Goal: Communication & Community: Answer question/provide support

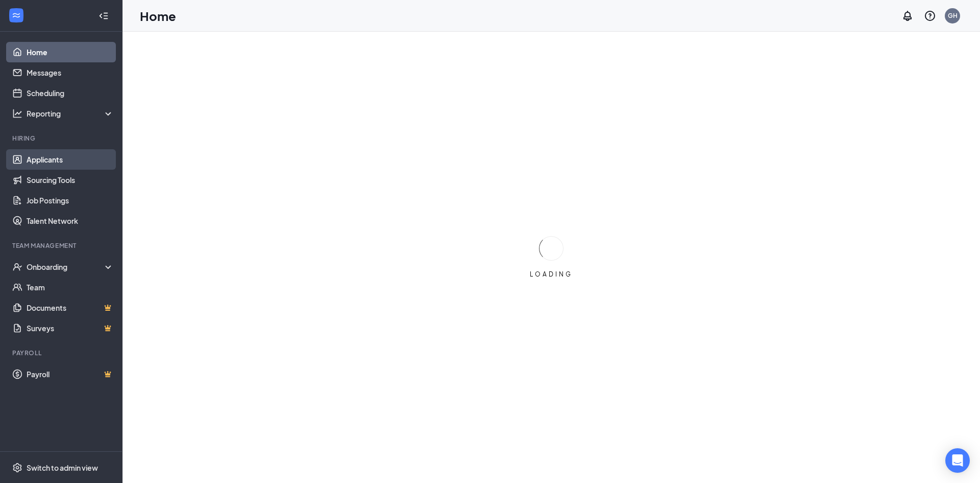
click at [64, 157] on link "Applicants" at bounding box center [70, 159] width 87 height 20
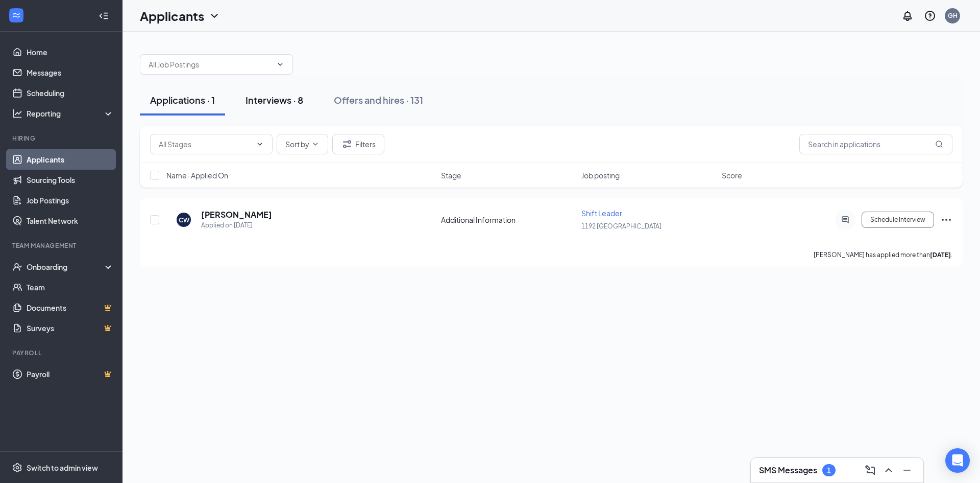
drag, startPoint x: 275, startPoint y: 95, endPoint x: 284, endPoint y: 94, distance: 9.3
click at [275, 95] on div "Interviews · 8" at bounding box center [275, 99] width 58 height 13
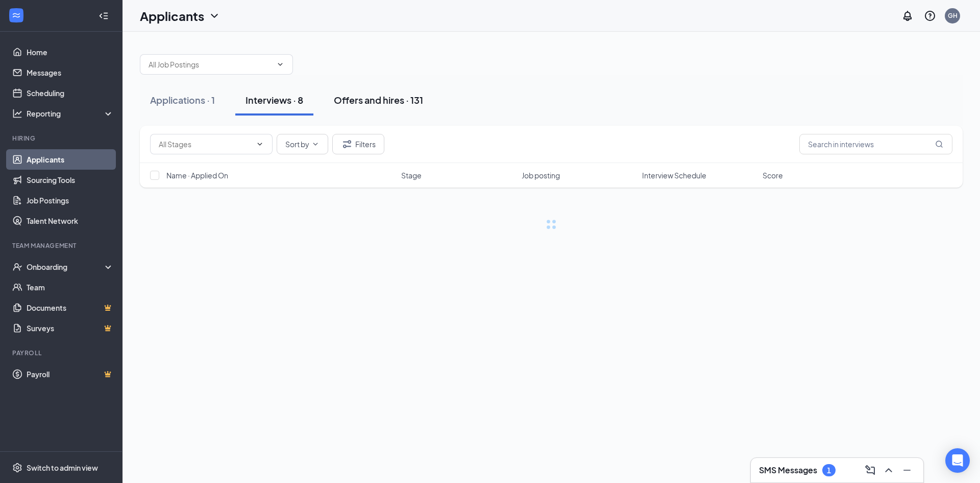
click at [356, 95] on div "Offers and hires · 131" at bounding box center [378, 99] width 89 height 13
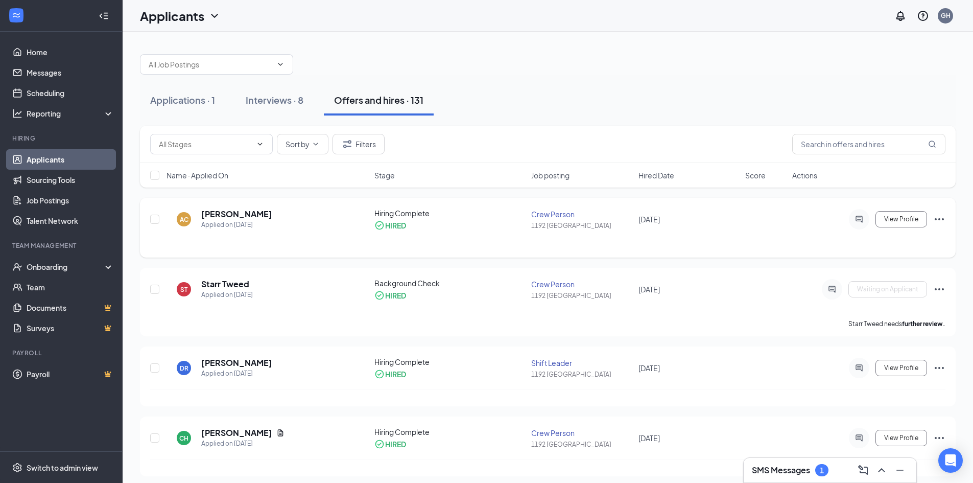
click at [940, 218] on icon "Ellipses" at bounding box center [939, 219] width 12 height 12
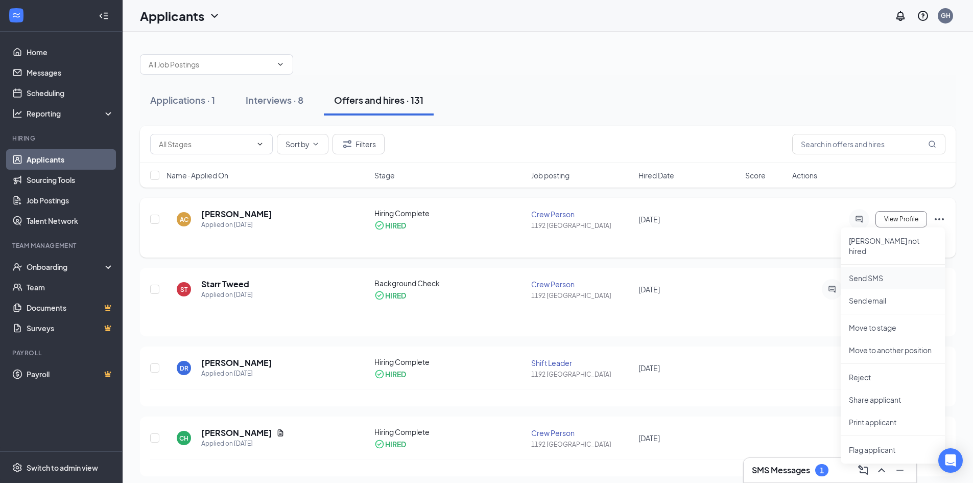
click at [882, 273] on p "Send SMS" at bounding box center [893, 278] width 88 height 10
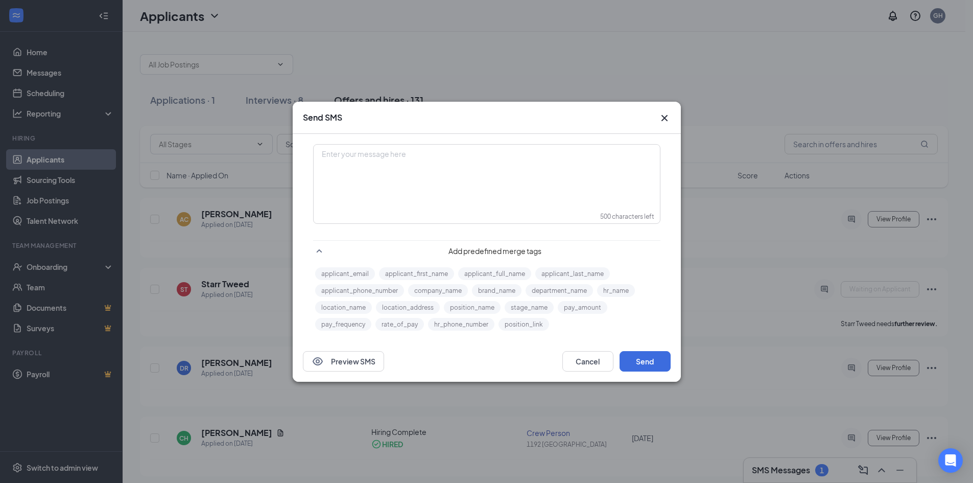
click at [441, 154] on div "Enter your message here" at bounding box center [486, 154] width 329 height 11
click at [427, 155] on div "Hello" at bounding box center [486, 154] width 329 height 11
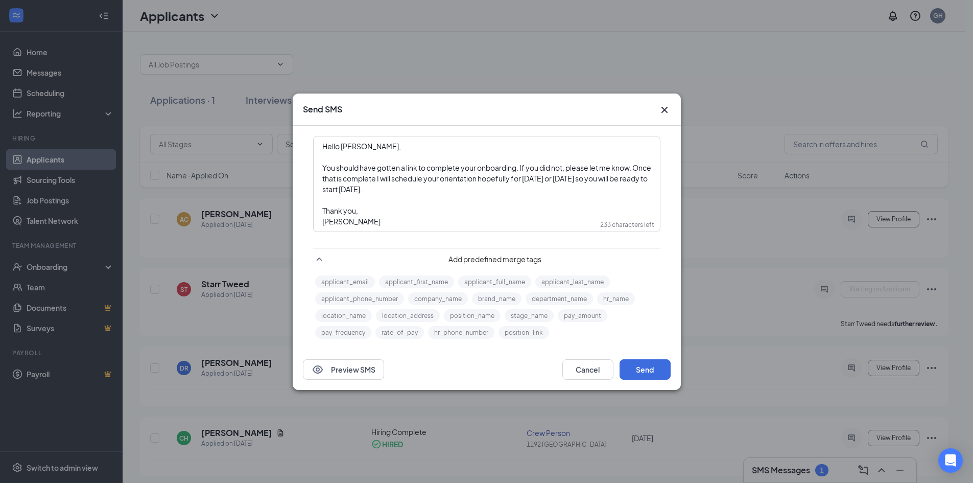
click at [479, 191] on div "You should have gotten a link to complete your onboarding. If you did not, plea…" at bounding box center [486, 178] width 329 height 32
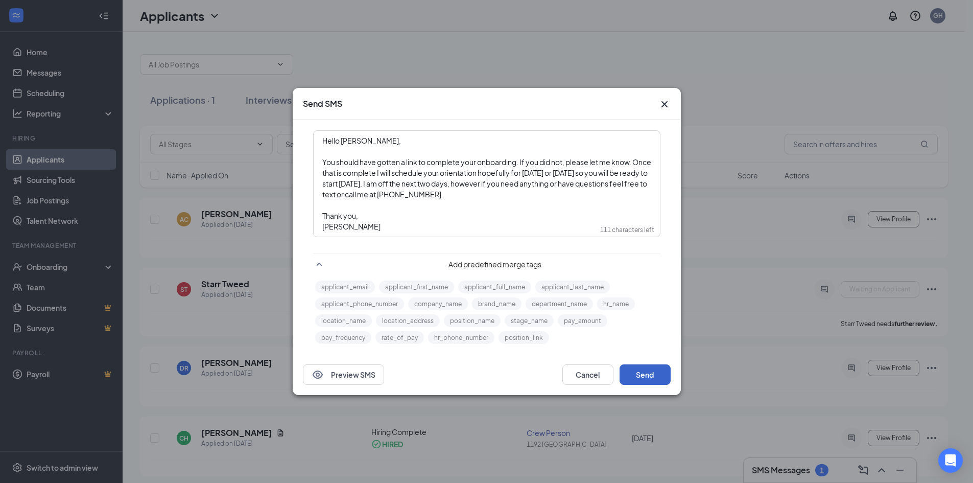
click at [635, 373] on button "Send" at bounding box center [644, 374] width 51 height 20
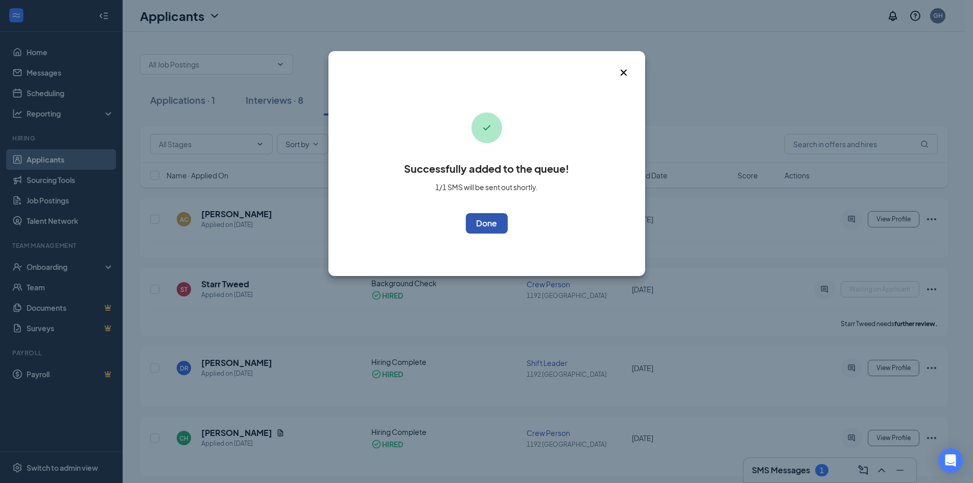
click at [507, 227] on button "OK" at bounding box center [487, 223] width 42 height 20
